Goal: Find contact information: Find contact information

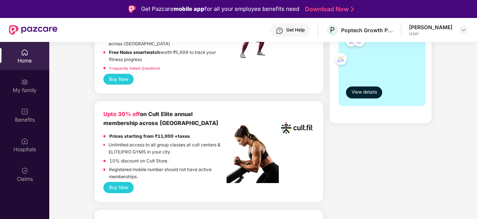
scroll to position [261, 0]
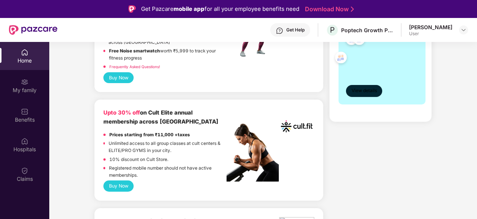
click at [367, 86] on button "View details" at bounding box center [364, 91] width 36 height 12
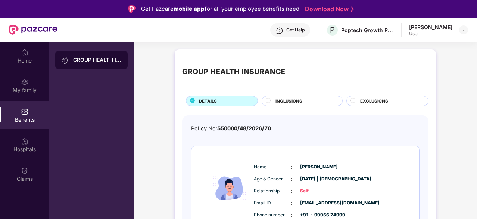
scroll to position [75, 0]
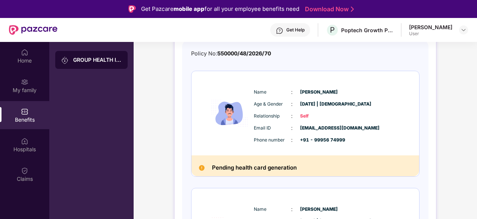
click at [201, 166] on img at bounding box center [202, 168] width 6 height 6
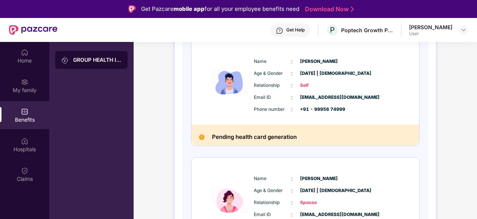
scroll to position [149, 0]
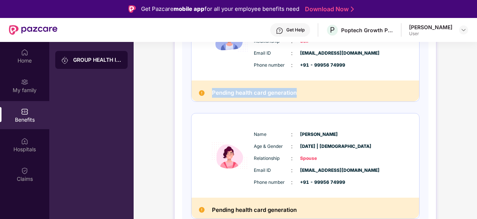
drag, startPoint x: 211, startPoint y: 92, endPoint x: 299, endPoint y: 97, distance: 87.6
click at [299, 97] on div "Pending health card generation" at bounding box center [306, 90] width 228 height 21
copy h2 "Pending health card generation"
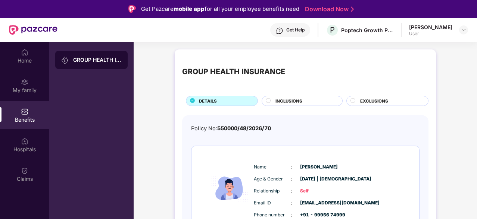
click at [300, 32] on div "Get Help" at bounding box center [295, 30] width 18 height 6
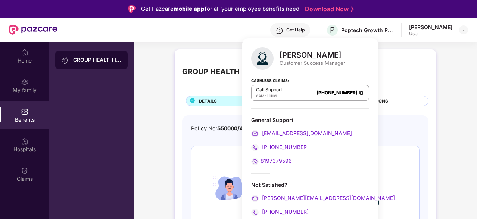
click at [295, 210] on span "[PHONE_NUMBER]" at bounding box center [285, 211] width 48 height 6
click at [388, 98] on span "EXCLUSIONS" at bounding box center [374, 100] width 28 height 7
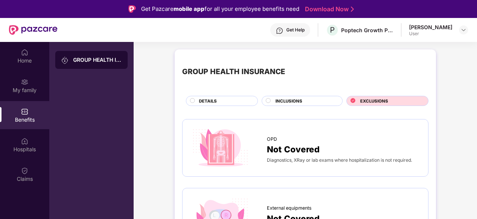
click at [305, 32] on div "Get Help" at bounding box center [295, 30] width 18 height 6
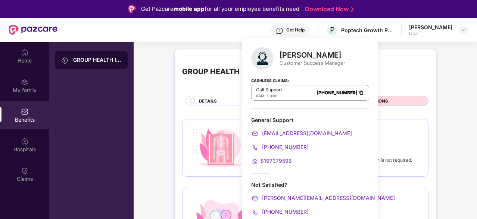
click at [276, 159] on span "8197379596" at bounding box center [276, 160] width 31 height 6
